Goal: Navigation & Orientation: Find specific page/section

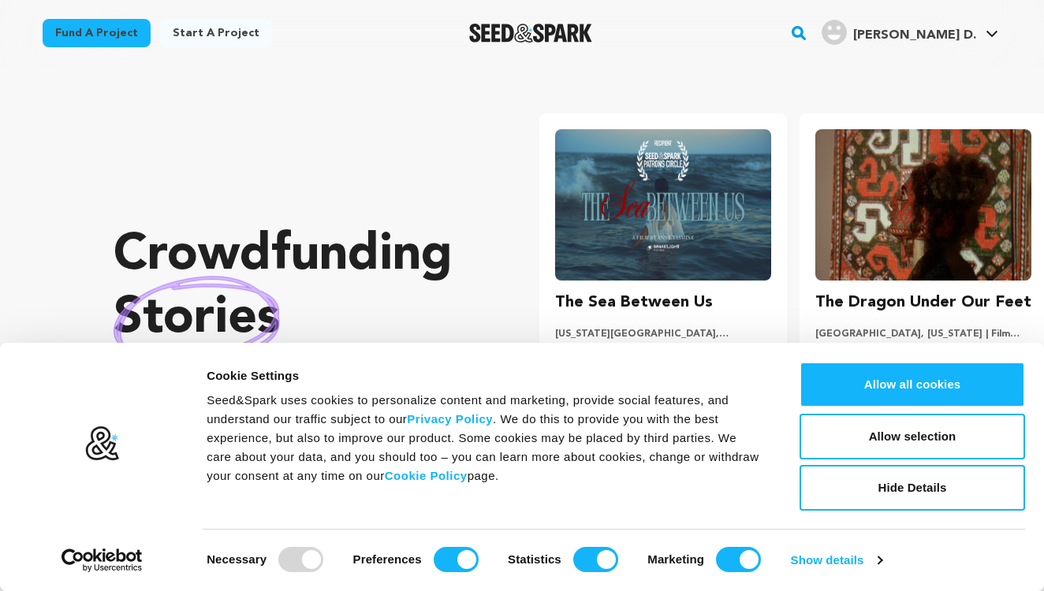
click at [950, 54] on div "Fund a project Start a project Search" at bounding box center [521, 33] width 1009 height 66
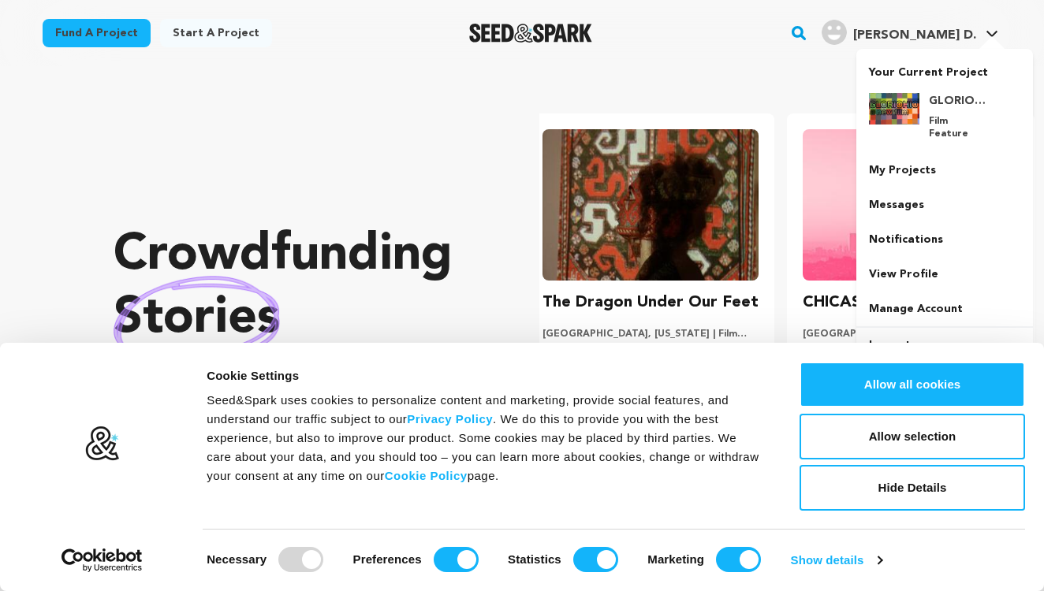
click at [962, 36] on span "[PERSON_NAME] D." at bounding box center [914, 35] width 123 height 13
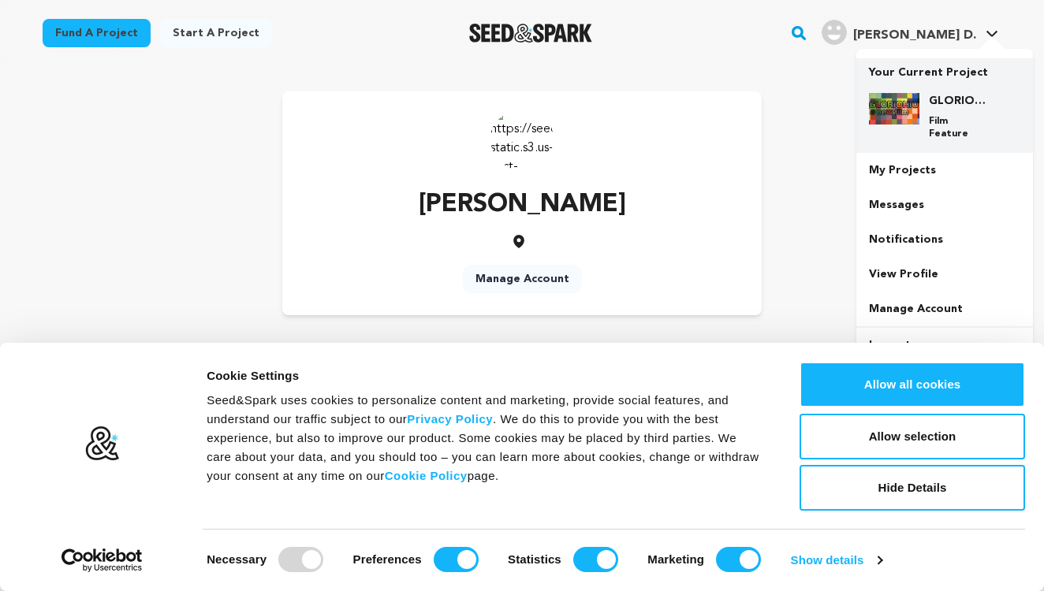
click at [941, 101] on h4 "GLORIOHIO" at bounding box center [957, 101] width 57 height 16
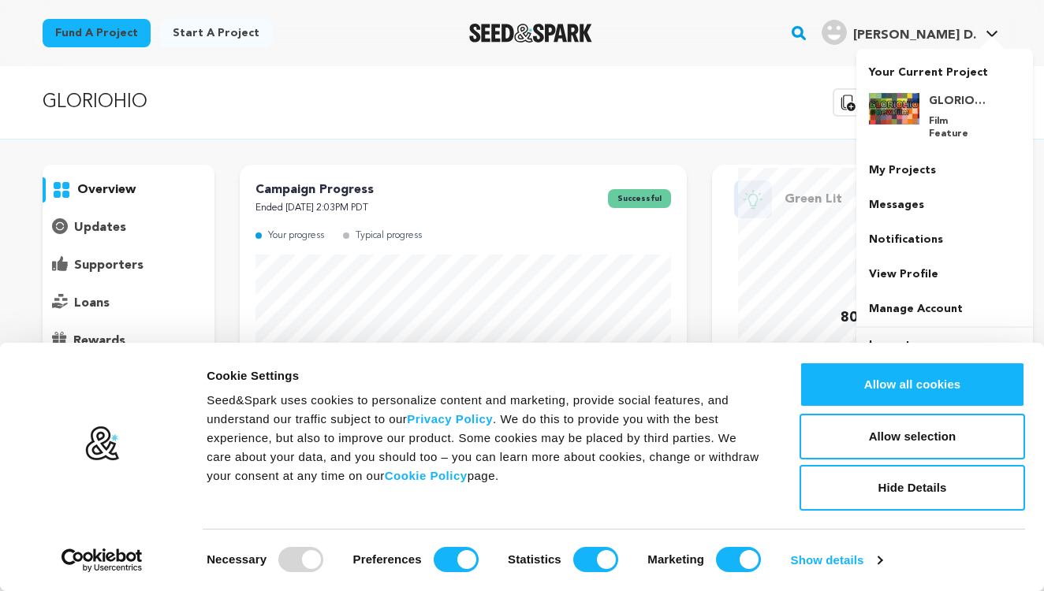
click at [965, 27] on h4 "[PERSON_NAME] D." at bounding box center [914, 35] width 123 height 19
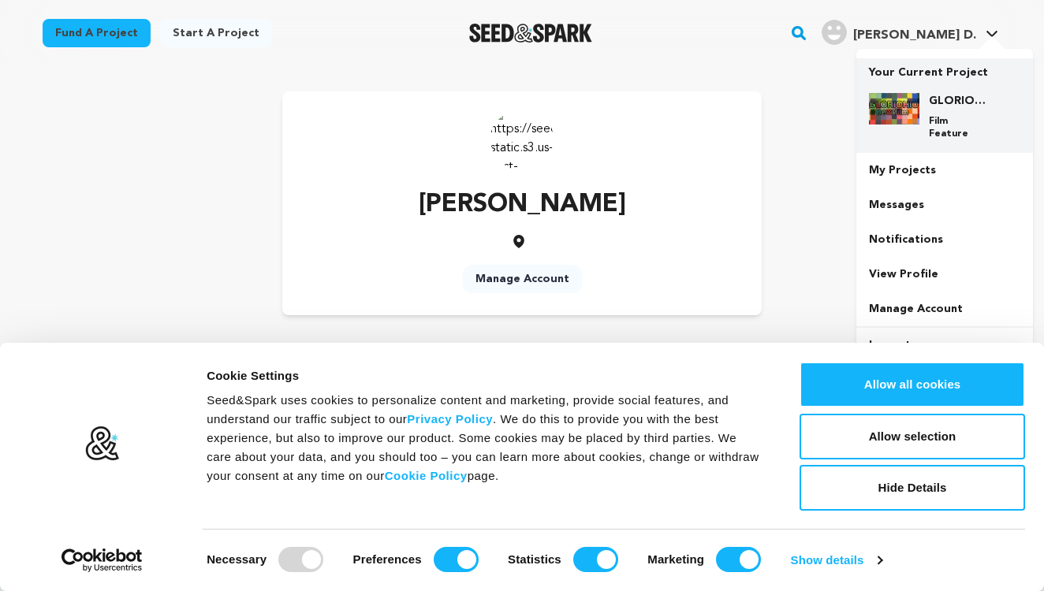
click at [911, 115] on img at bounding box center [894, 109] width 50 height 32
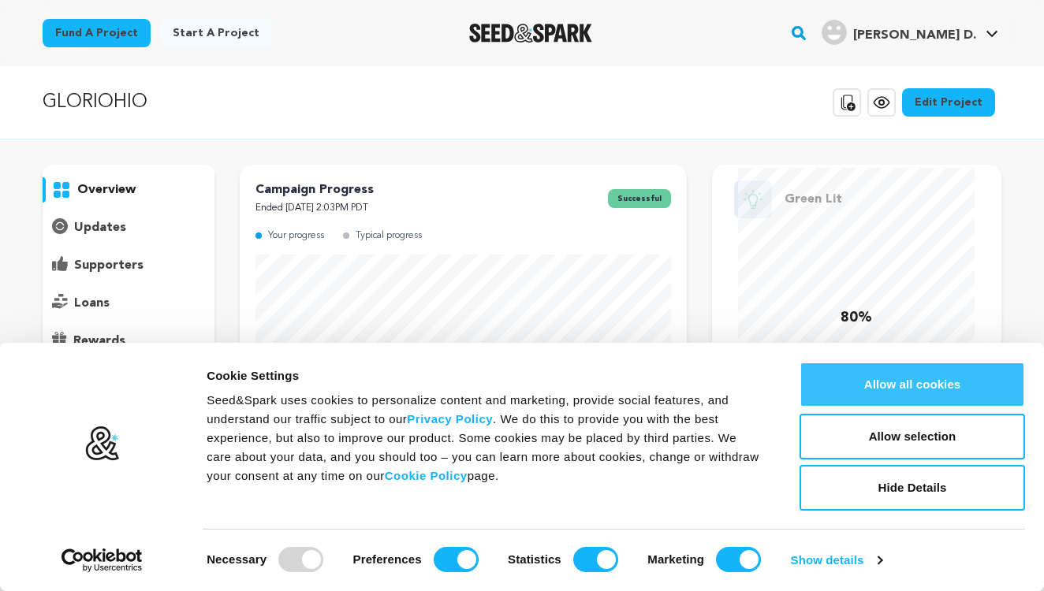
click at [907, 403] on button "Allow all cookies" at bounding box center [913, 385] width 226 height 46
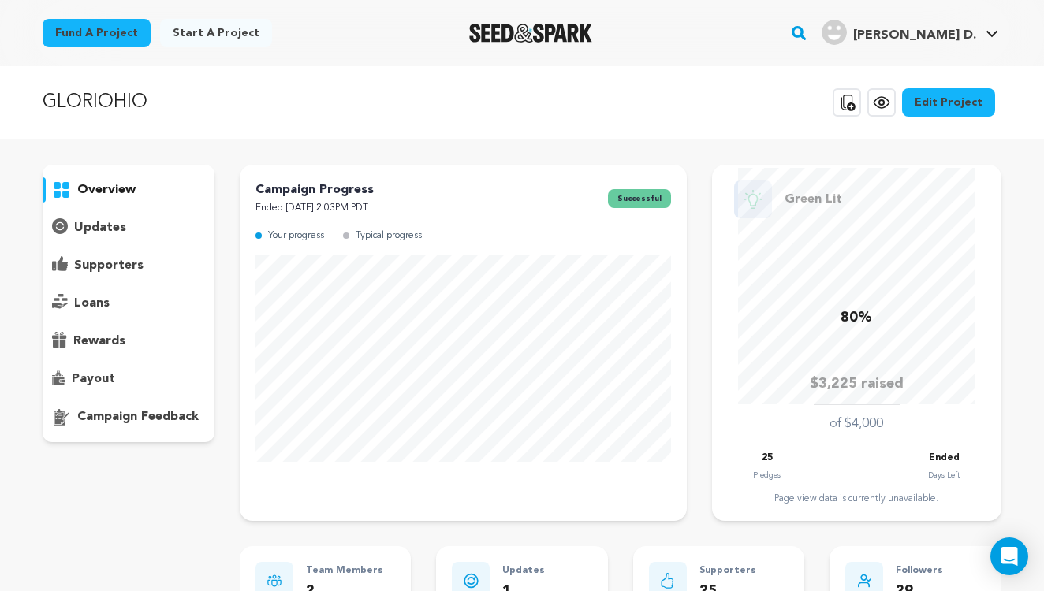
click at [105, 233] on p "updates" at bounding box center [100, 227] width 52 height 19
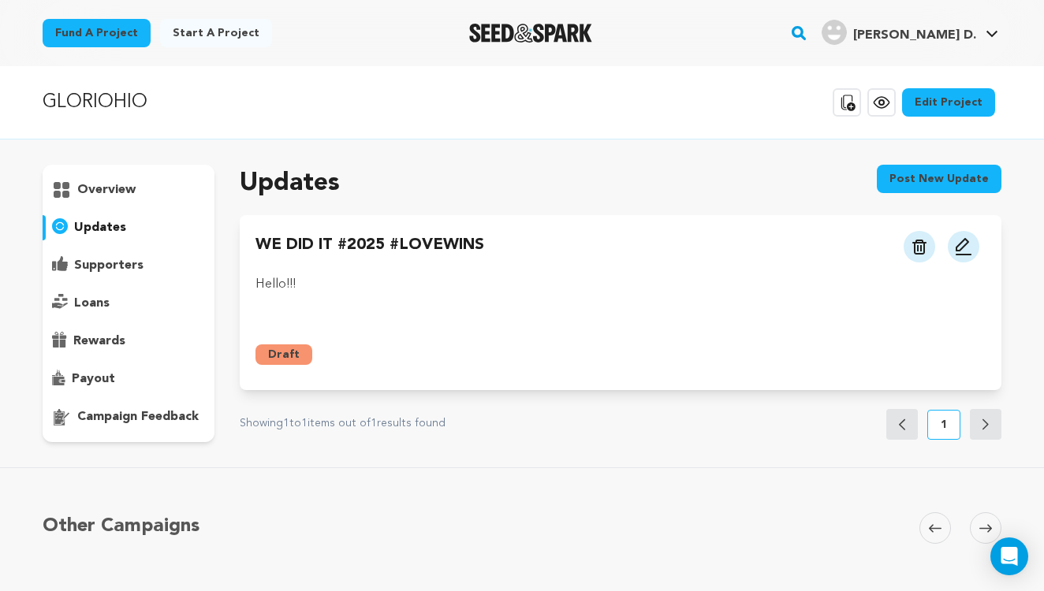
click at [111, 260] on p "supporters" at bounding box center [108, 265] width 69 height 19
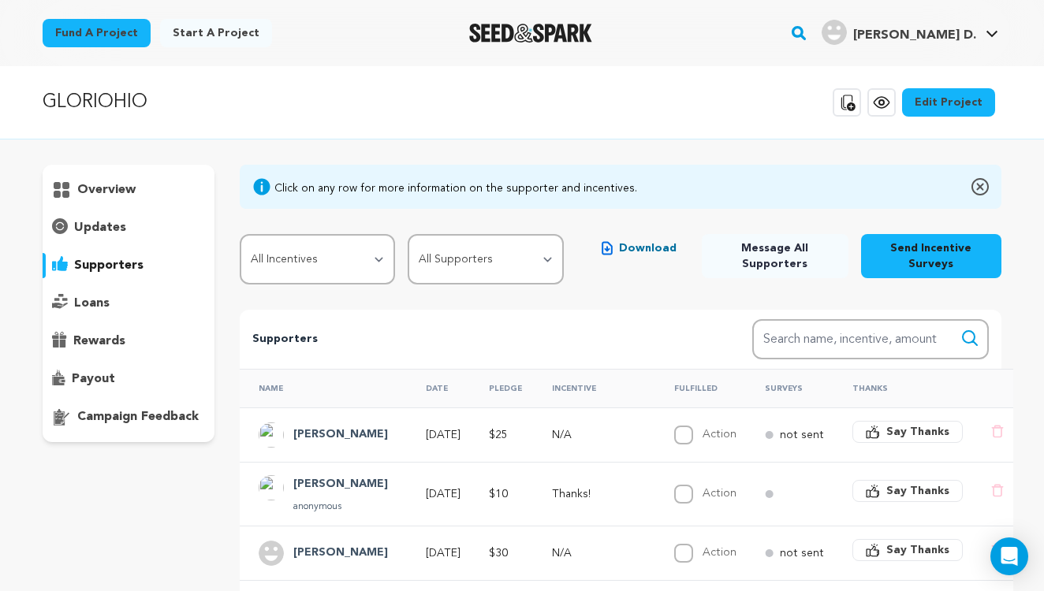
click at [126, 218] on div "updates" at bounding box center [129, 227] width 172 height 25
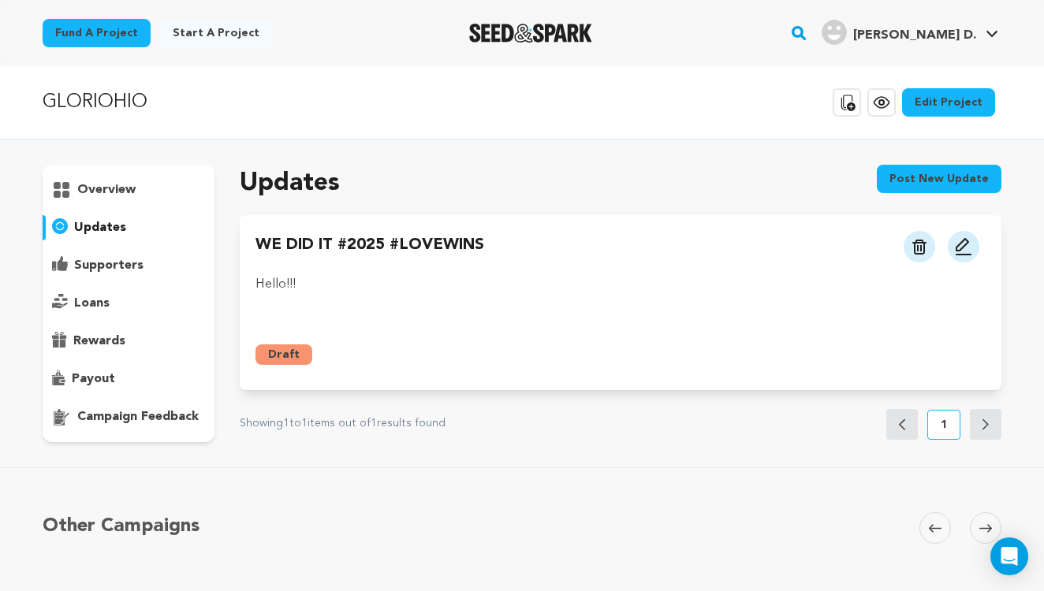
click at [135, 268] on p "supporters" at bounding box center [108, 265] width 69 height 19
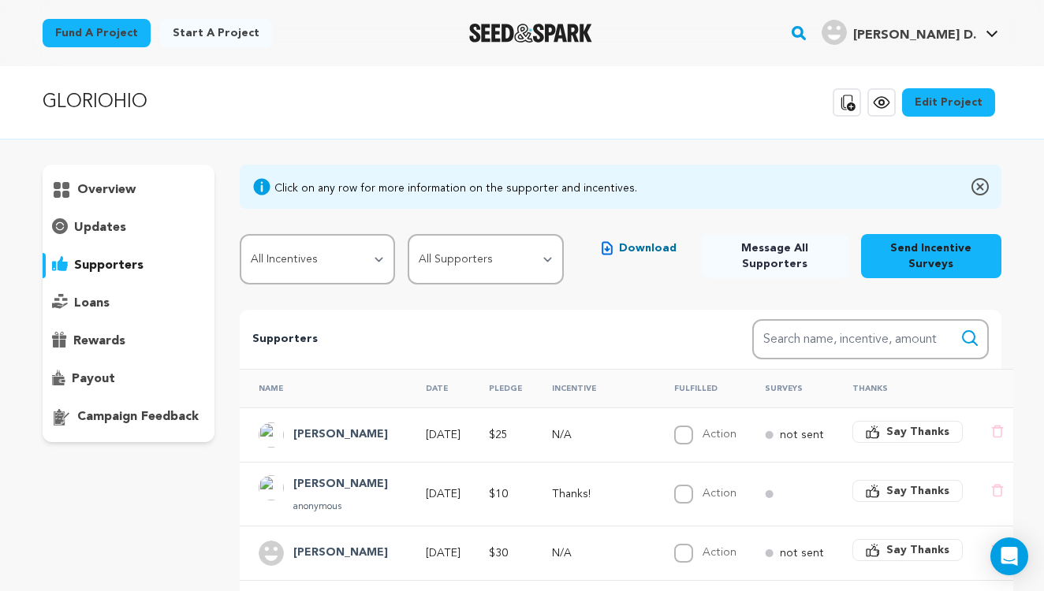
click at [131, 294] on div "loans" at bounding box center [129, 303] width 172 height 25
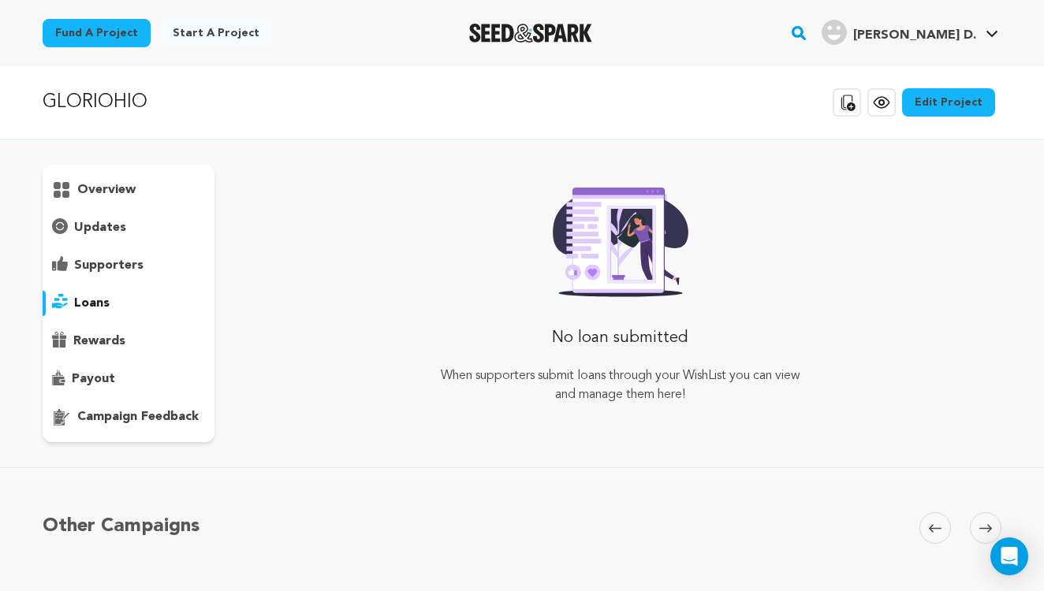
click at [132, 340] on div "rewards" at bounding box center [129, 341] width 172 height 25
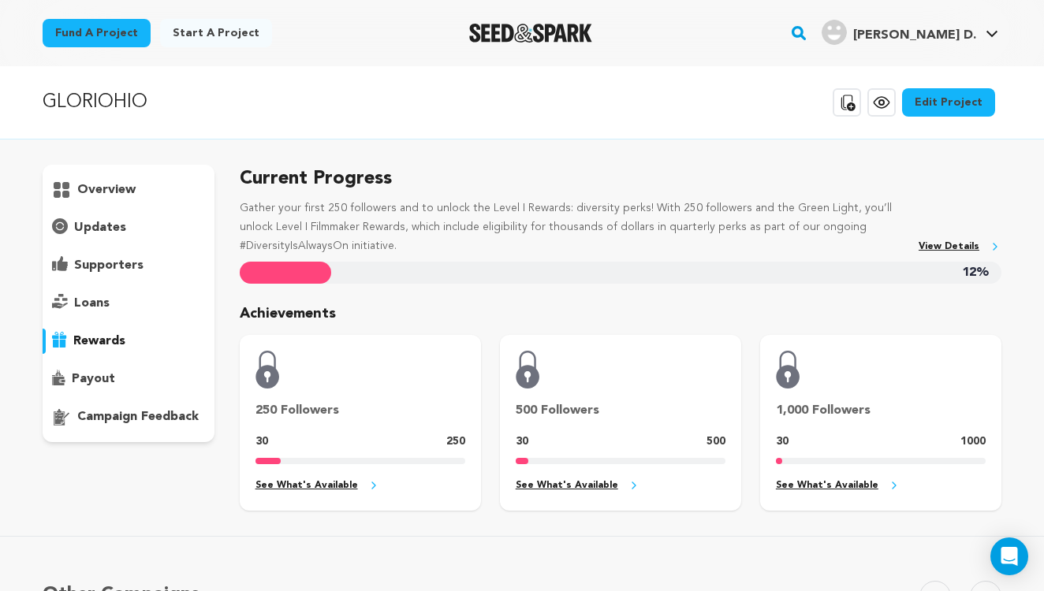
click at [127, 303] on div "loans" at bounding box center [129, 303] width 172 height 25
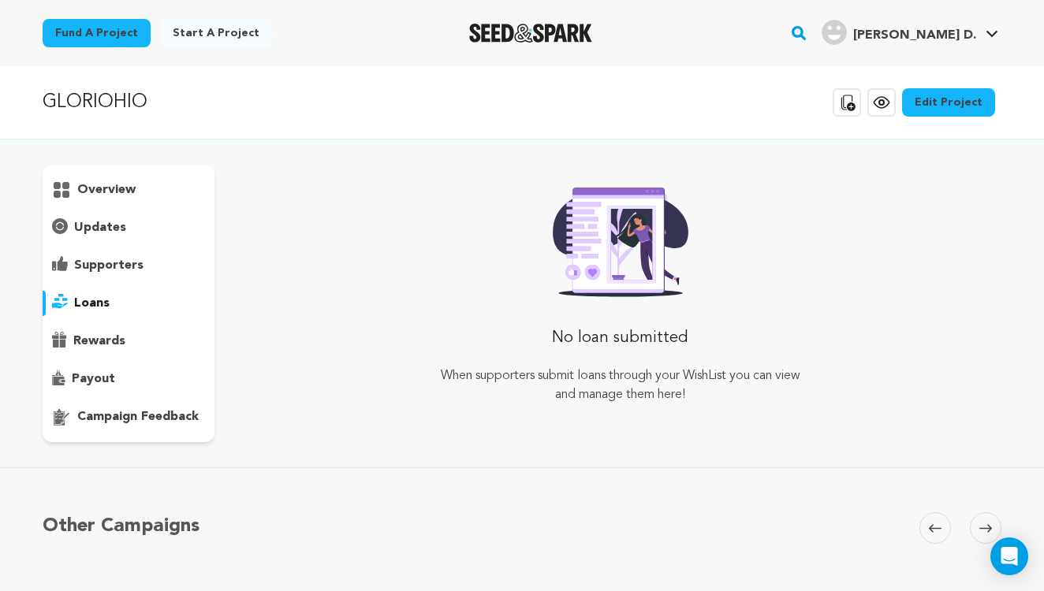
click at [132, 283] on div "overview" at bounding box center [129, 304] width 172 height 278
click at [109, 182] on p "overview" at bounding box center [106, 190] width 58 height 19
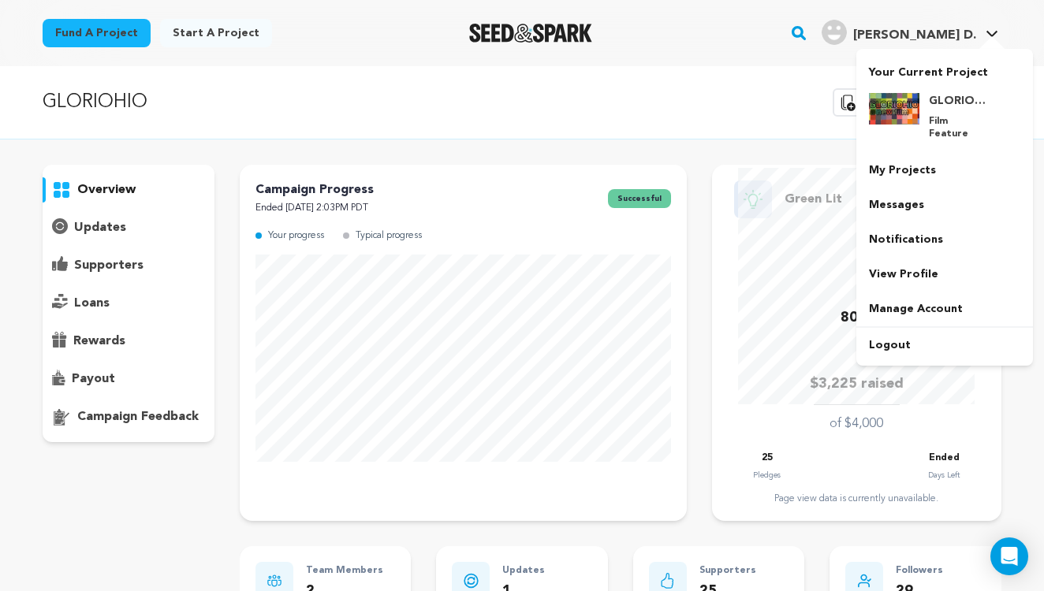
click at [968, 39] on span "[PERSON_NAME] D." at bounding box center [914, 35] width 123 height 13
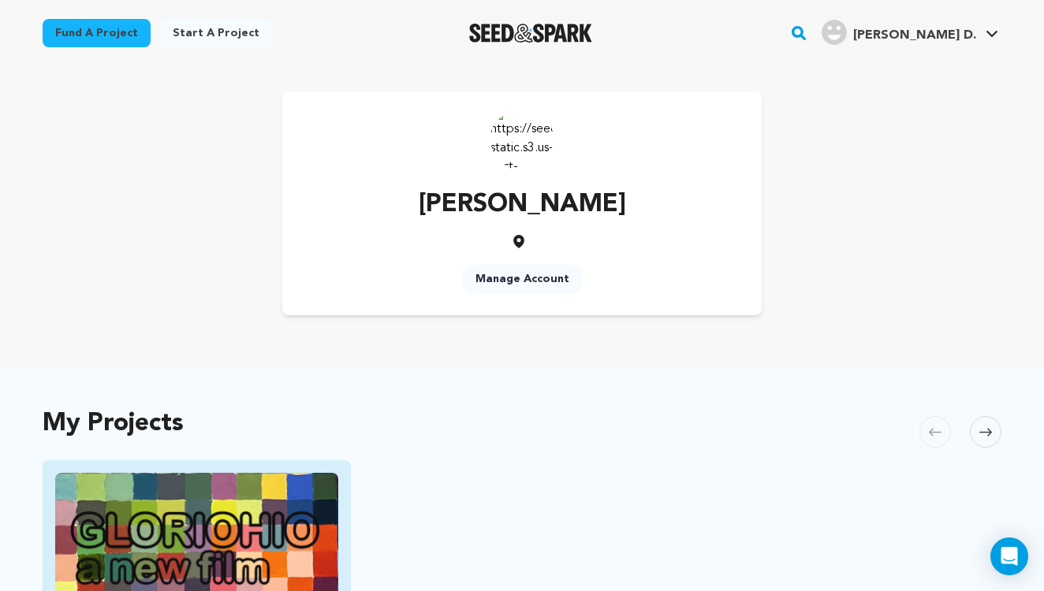
scroll to position [285, 0]
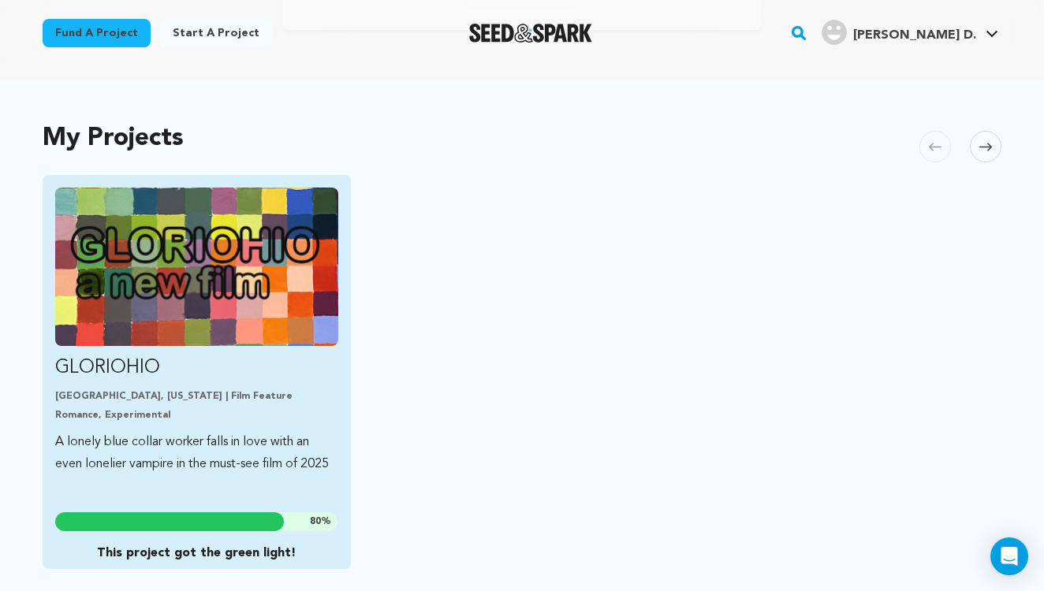
click at [131, 370] on p "GLORIOHIO" at bounding box center [196, 368] width 283 height 25
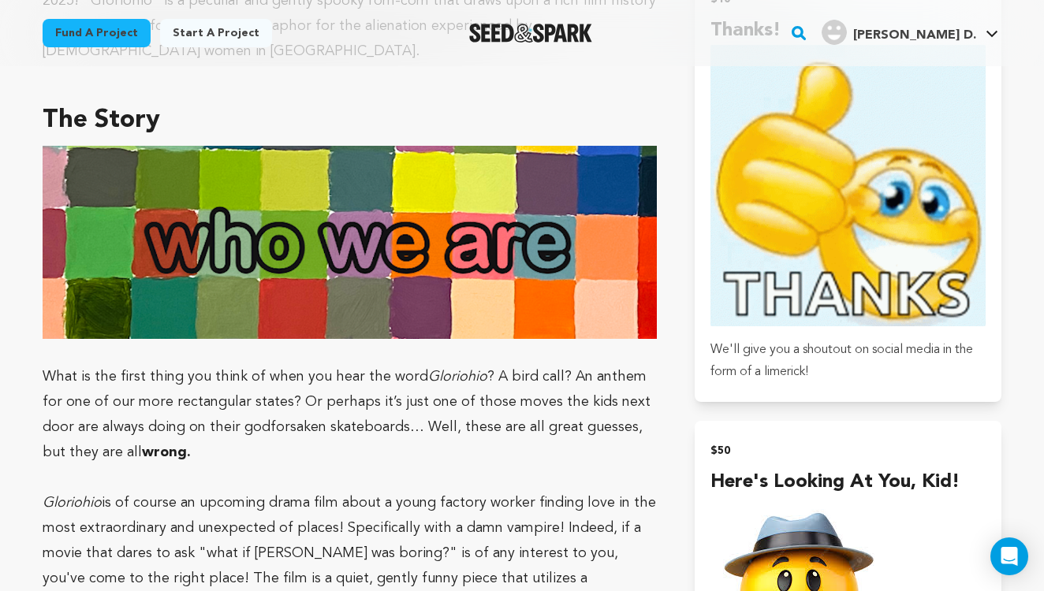
scroll to position [1046, 0]
